Goal: Check status: Check status

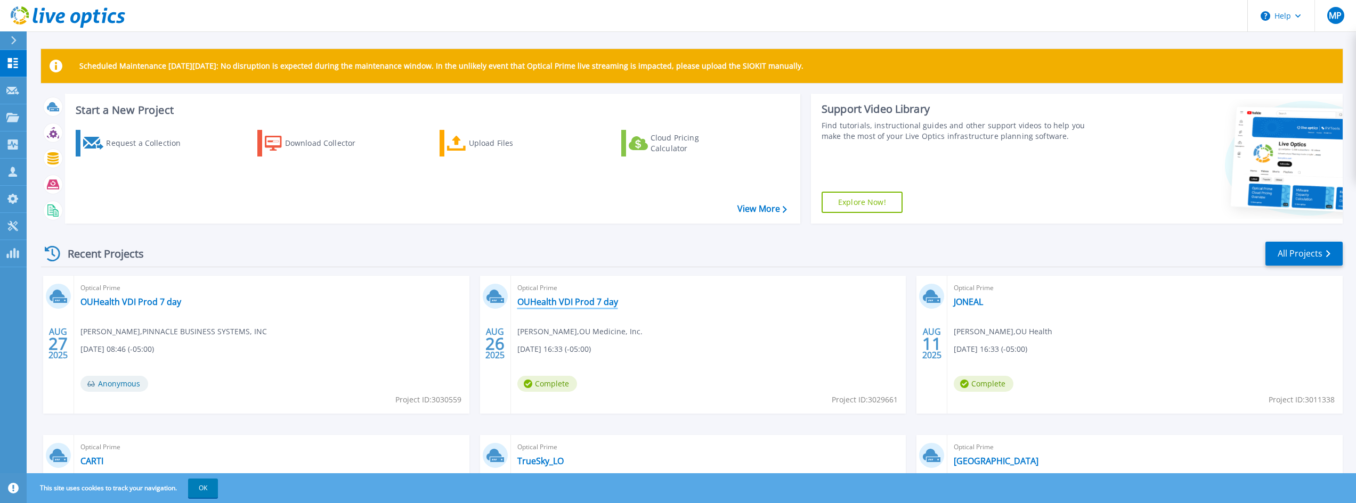
click at [534, 304] on link "OUHealth VDI Prod 7 day" at bounding box center [567, 302] width 101 height 11
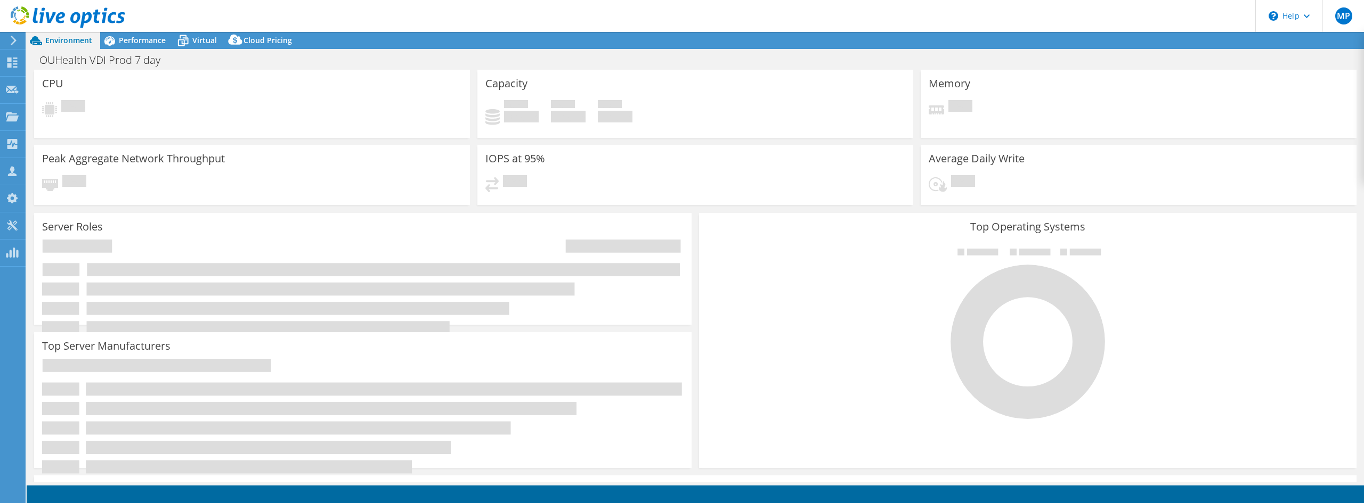
select select "USD"
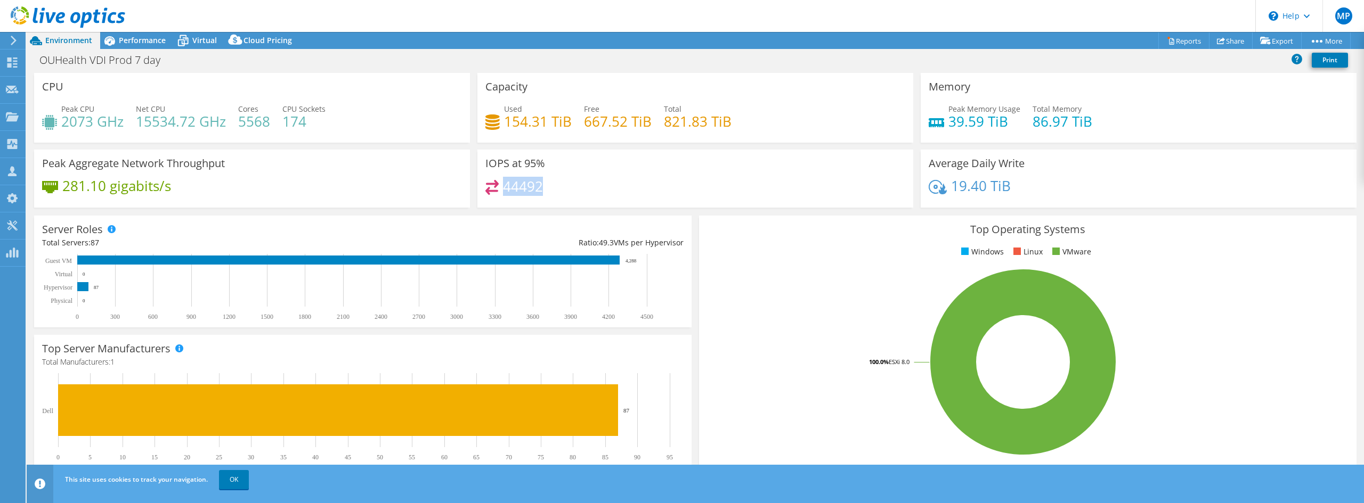
drag, startPoint x: 540, startPoint y: 189, endPoint x: 500, endPoint y: 191, distance: 39.5
click at [503, 191] on h4 "44492" at bounding box center [523, 187] width 40 height 12
drag, startPoint x: 502, startPoint y: 115, endPoint x: 570, endPoint y: 121, distance: 68.5
click at [570, 121] on div "Used 154.31 TiB Free 667.52 TiB Total 821.83 TiB" at bounding box center [695, 120] width 420 height 35
click at [38, 62] on div "Dashboard" at bounding box center [50, 63] width 50 height 27
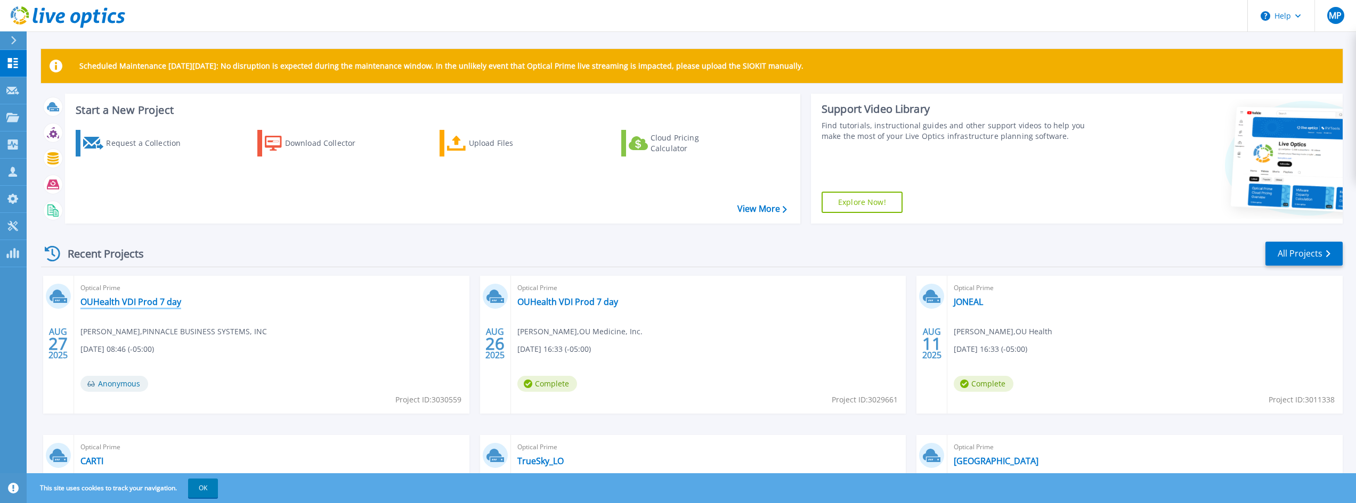
click at [111, 305] on link "OUHealth VDI Prod 7 day" at bounding box center [130, 302] width 101 height 11
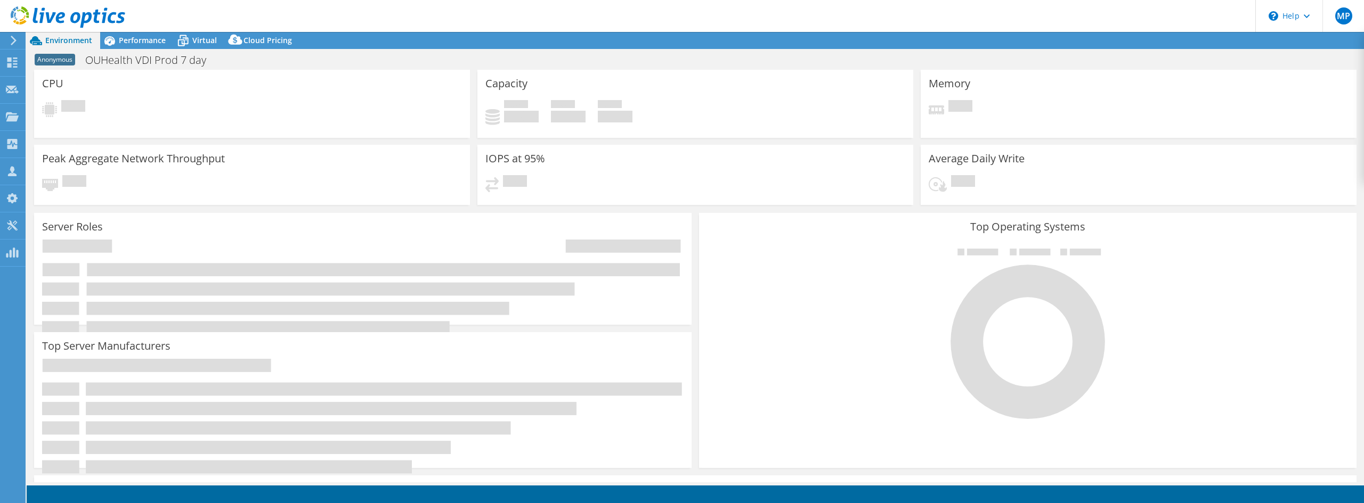
select select "USEast"
select select "USD"
